Goal: Navigation & Orientation: Find specific page/section

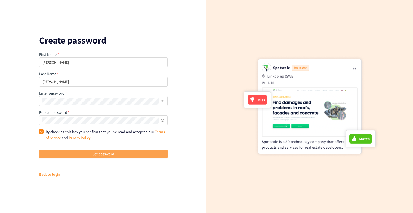
click at [100, 153] on span "Set password" at bounding box center [103, 154] width 22 height 6
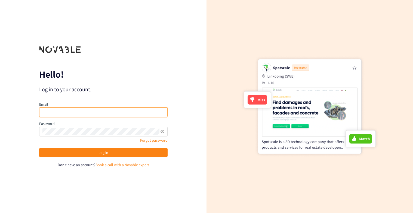
click at [58, 114] on input "email" at bounding box center [103, 112] width 128 height 10
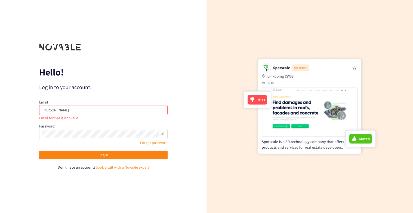
drag, startPoint x: 41, startPoint y: 109, endPoint x: 90, endPoint y: 110, distance: 49.5
click at [90, 110] on input "[PERSON_NAME]" at bounding box center [103, 110] width 128 height 10
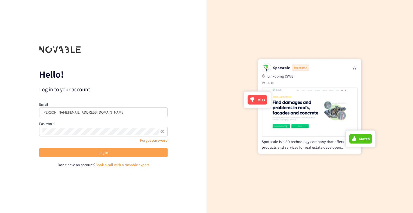
type input "[PERSON_NAME][EMAIL_ADDRESS][DOMAIN_NAME]"
click at [99, 149] on button "Log in" at bounding box center [103, 152] width 128 height 9
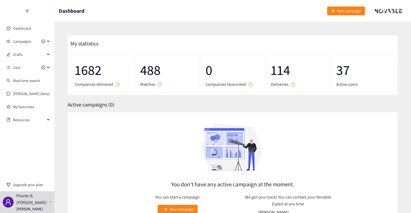
click at [150, 71] on span "488" at bounding box center [167, 69] width 54 height 21
click at [49, 40] on div "Campaigns" at bounding box center [27, 41] width 54 height 11
click at [34, 41] on span "Campaigns" at bounding box center [29, 41] width 32 height 11
click at [38, 67] on span "Lists" at bounding box center [29, 67] width 32 height 11
click at [32, 83] on link "Regulatory short list" at bounding box center [29, 80] width 33 height 5
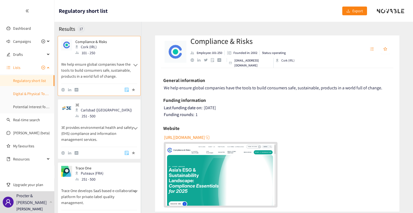
click at [33, 94] on link "Digital & Physical Touches Tracking Companies" at bounding box center [50, 93] width 75 height 5
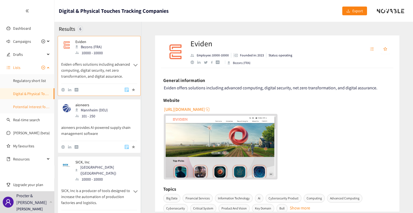
click at [37, 104] on link "Potential Interest for other briefs" at bounding box center [40, 106] width 54 height 5
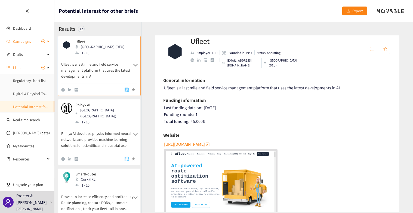
click at [26, 42] on span "Campaigns" at bounding box center [22, 41] width 18 height 11
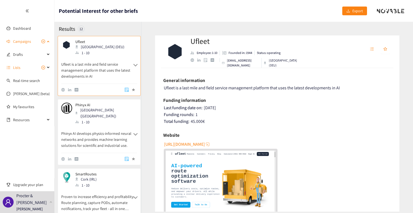
click at [45, 40] on div "Campaigns" at bounding box center [27, 41] width 54 height 11
click at [44, 41] on icon "plus-circle" at bounding box center [43, 41] width 4 height 4
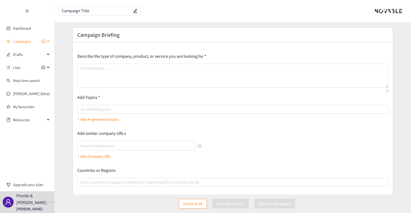
click at [51, 42] on div "Campaigns" at bounding box center [27, 41] width 54 height 11
click at [24, 26] on link "Dashboard" at bounding box center [22, 28] width 18 height 5
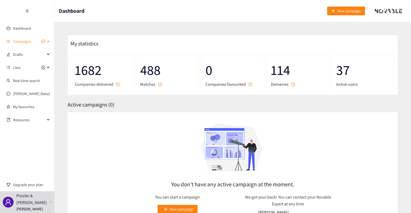
click at [18, 41] on span "Campaigns" at bounding box center [22, 41] width 18 height 11
click at [17, 26] on link "Dashboard" at bounding box center [22, 28] width 18 height 5
click at [18, 40] on span "Campaigns" at bounding box center [22, 41] width 18 height 11
click at [26, 54] on span "Drafts" at bounding box center [29, 54] width 32 height 11
click at [22, 67] on span "Lists" at bounding box center [29, 67] width 32 height 11
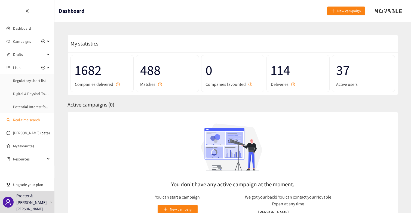
click at [24, 122] on link "Real-time search" at bounding box center [26, 119] width 27 height 5
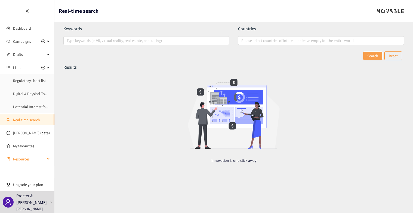
click at [36, 158] on span "Resources" at bounding box center [29, 158] width 32 height 11
click at [28, 8] on div at bounding box center [27, 11] width 54 height 22
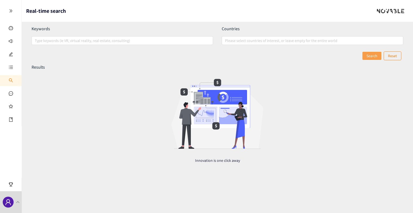
click at [10, 9] on icon "double-right" at bounding box center [11, 11] width 4 height 4
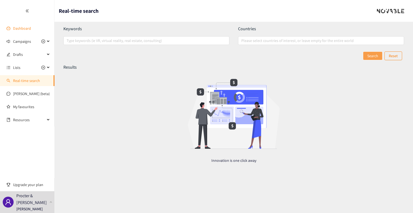
click at [13, 27] on link "Dashboard" at bounding box center [22, 28] width 18 height 5
